Goal: Task Accomplishment & Management: Manage account settings

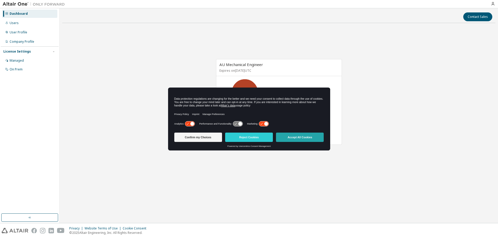
click at [307, 139] on button "Accept All Cookies" at bounding box center [300, 137] width 48 height 9
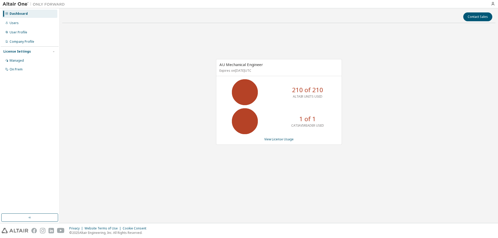
click at [305, 125] on p "CATIAV5READER USED" at bounding box center [307, 125] width 33 height 4
drag, startPoint x: 140, startPoint y: 67, endPoint x: 43, endPoint y: 51, distance: 98.4
click at [140, 67] on div "AU Mechanical Engineer Expires on December 1, 2025 UTC 210 of 210 ALTAIR UNITS …" at bounding box center [278, 104] width 433 height 155
click at [12, 61] on div "Managed" at bounding box center [17, 61] width 14 height 4
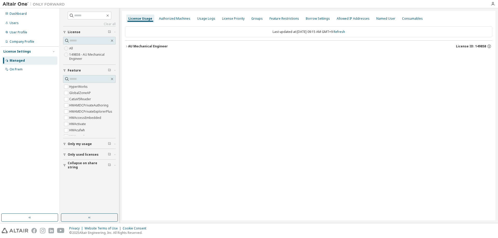
click at [130, 47] on div "AU Mechanical Engineer" at bounding box center [148, 46] width 40 height 4
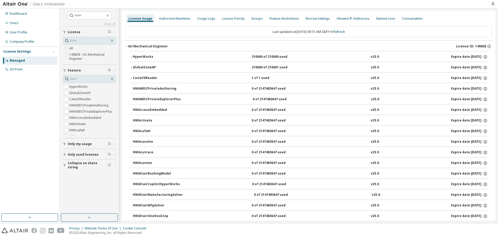
click at [128, 47] on div "AU Mechanical Engineer" at bounding box center [148, 46] width 40 height 4
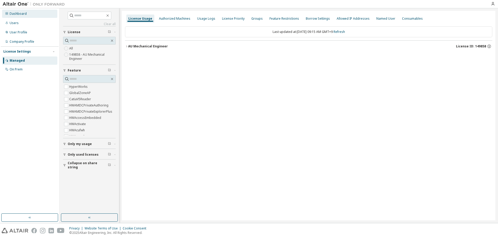
click at [23, 10] on div "Dashboard" at bounding box center [29, 14] width 55 height 8
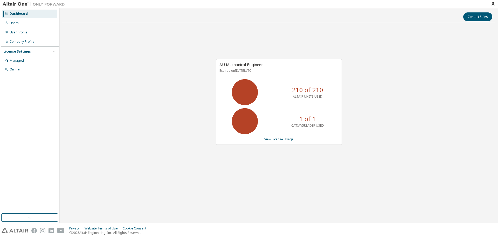
click at [238, 123] on icon at bounding box center [244, 121] width 13 height 13
click at [306, 127] on p "CATIAV5READER USED" at bounding box center [307, 125] width 33 height 4
click at [282, 141] on link "View License Usage" at bounding box center [278, 139] width 29 height 4
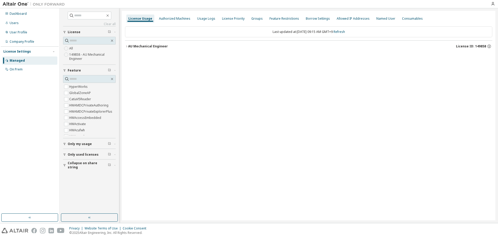
click at [125, 46] on icon "button" at bounding box center [126, 46] width 3 height 3
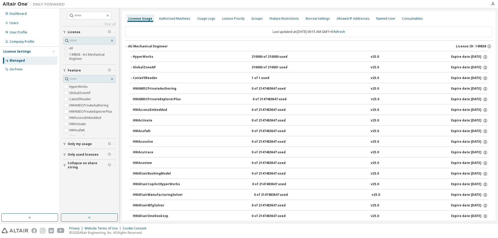
click at [131, 79] on icon "button" at bounding box center [131, 78] width 3 height 3
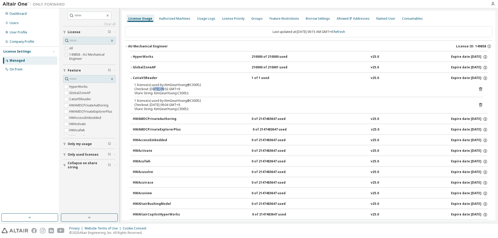
drag, startPoint x: 157, startPoint y: 91, endPoint x: 177, endPoint y: 101, distance: 22.5
click at [170, 94] on div "1 license(s) used by KimGeunYoung@C30052 Checkout: 2025-10-13 09:02 GMT+9 Share…" at bounding box center [302, 89] width 336 height 12
click at [200, 108] on div "1 license(s) used by KimGeunYoung@C30052 Checkout: 2025-10-13 09:04 GMT+9 Share…" at bounding box center [302, 105] width 336 height 12
click at [211, 109] on div "Share String: KimGeunYoung:C30052" at bounding box center [302, 109] width 336 height 4
